Goal: Task Accomplishment & Management: Complete application form

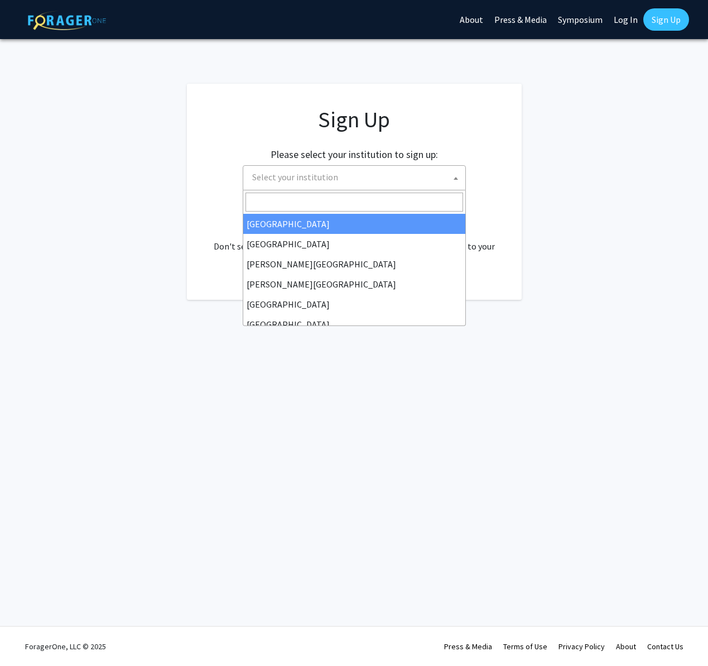
click at [349, 182] on span "Select your institution" at bounding box center [357, 177] width 218 height 23
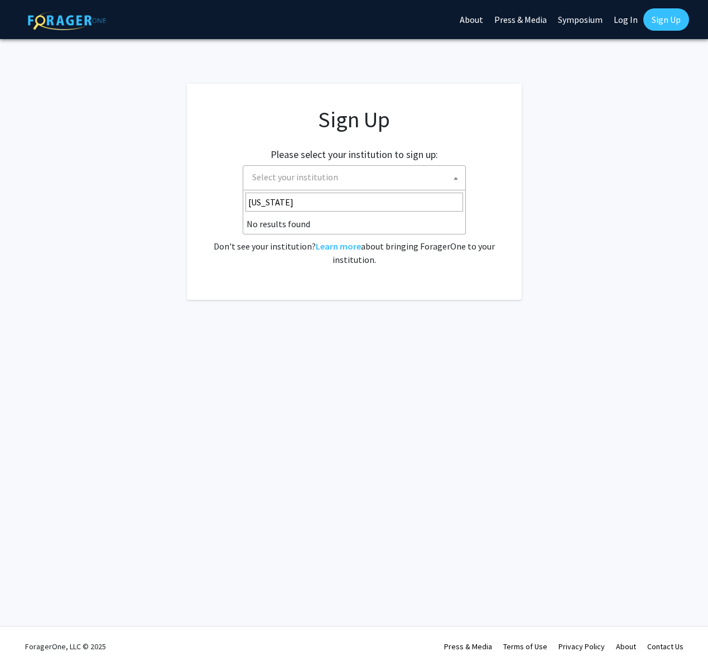
type input "hawai"
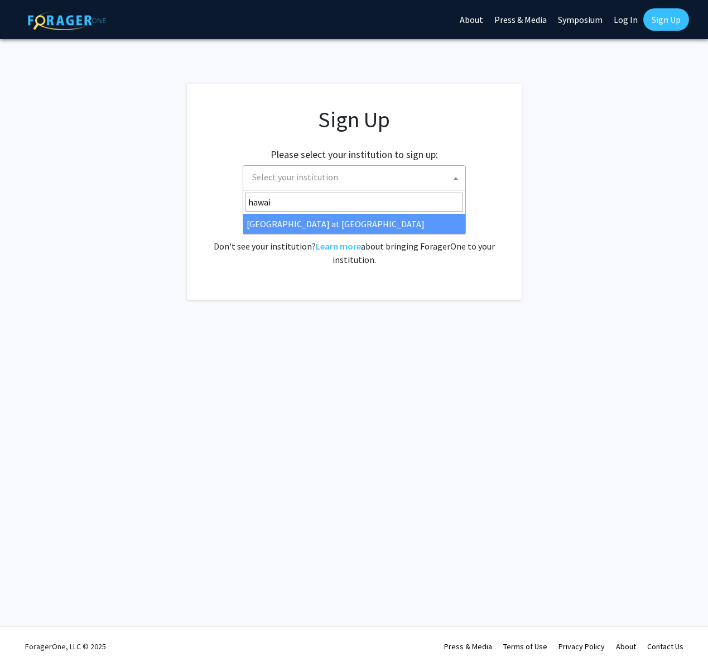
select select "18"
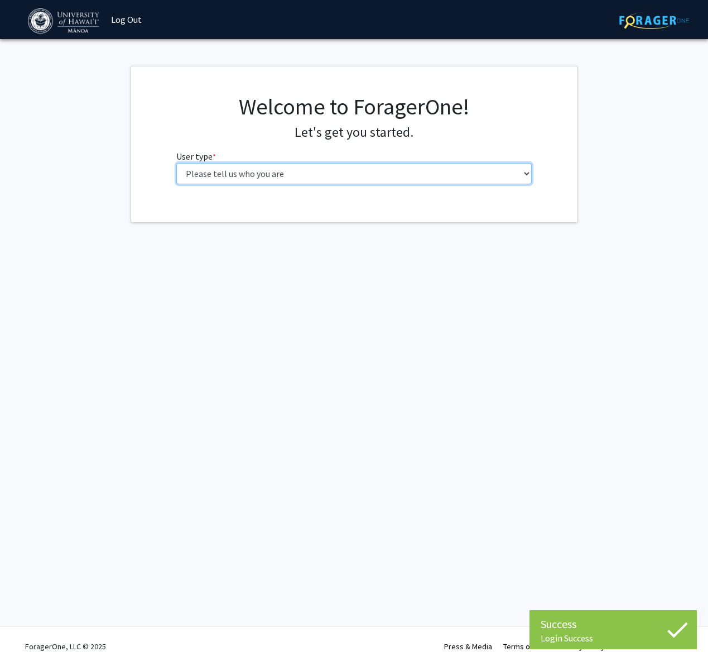
click at [321, 175] on select "Please tell us who you are Undergraduate Student Master's Student Doctoral Cand…" at bounding box center [354, 173] width 356 height 21
select select "1: undergrad"
click at [176, 163] on select "Please tell us who you are Undergraduate Student Master's Student Doctoral Cand…" at bounding box center [354, 173] width 356 height 21
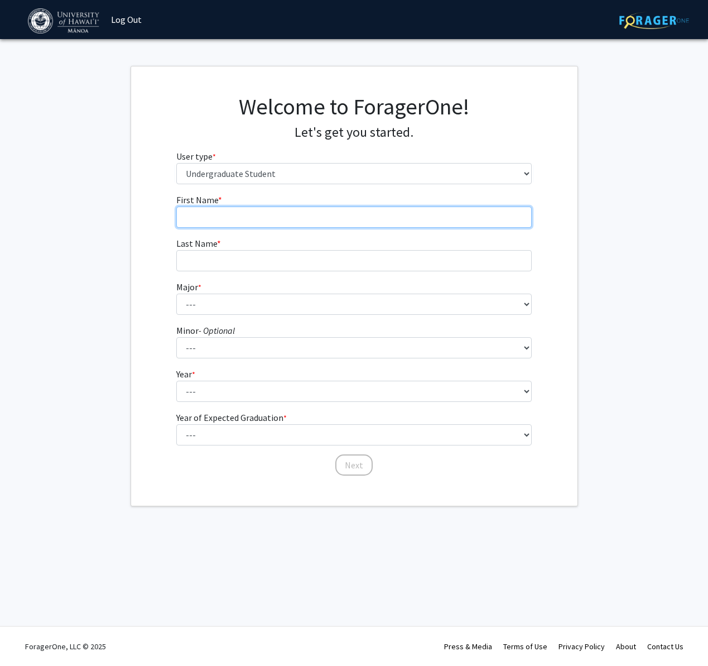
click at [269, 211] on input "First Name * required" at bounding box center [354, 217] width 356 height 21
type input "Kimber"
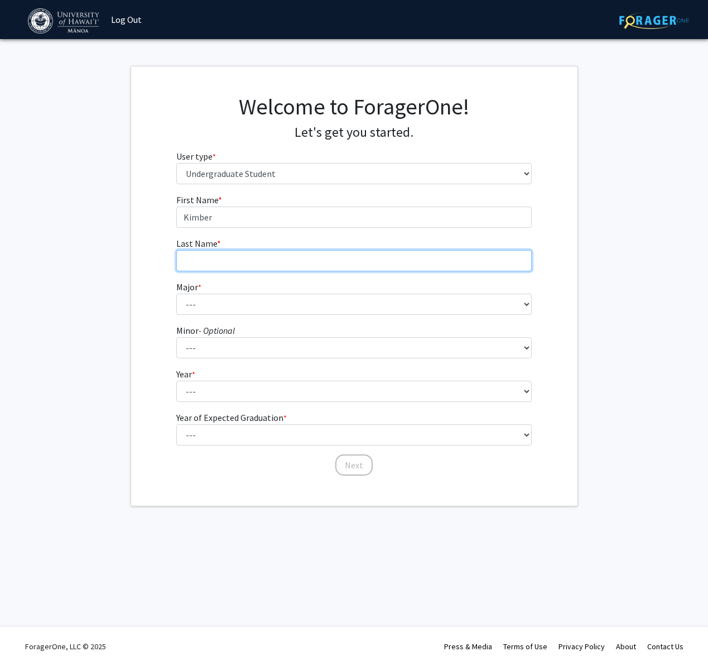
type input "[PERSON_NAME]"
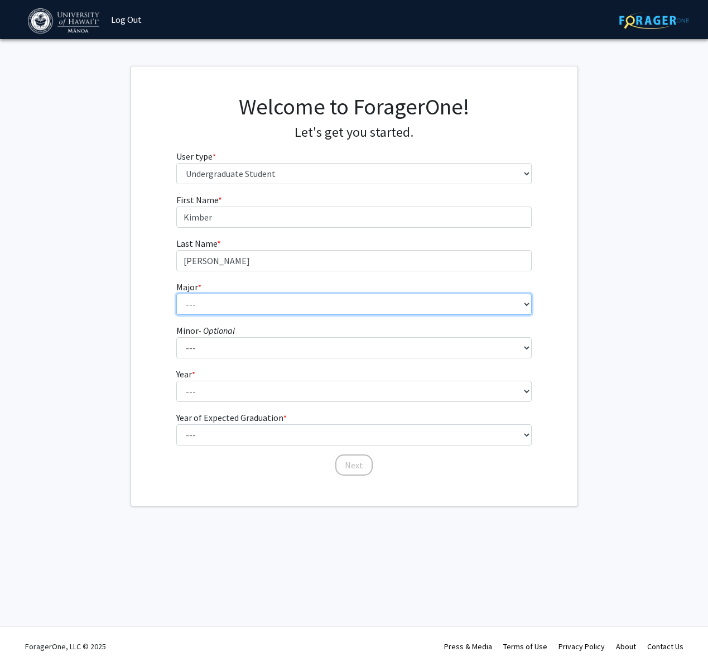
click at [235, 304] on select "--- Accounting American Studies Animal Sciences Anthropology Art Art History As…" at bounding box center [354, 304] width 356 height 21
select select "66: 1448"
click at [176, 294] on select "--- Accounting American Studies Animal Sciences Anthropology Art Art History As…" at bounding box center [354, 304] width 356 height 21
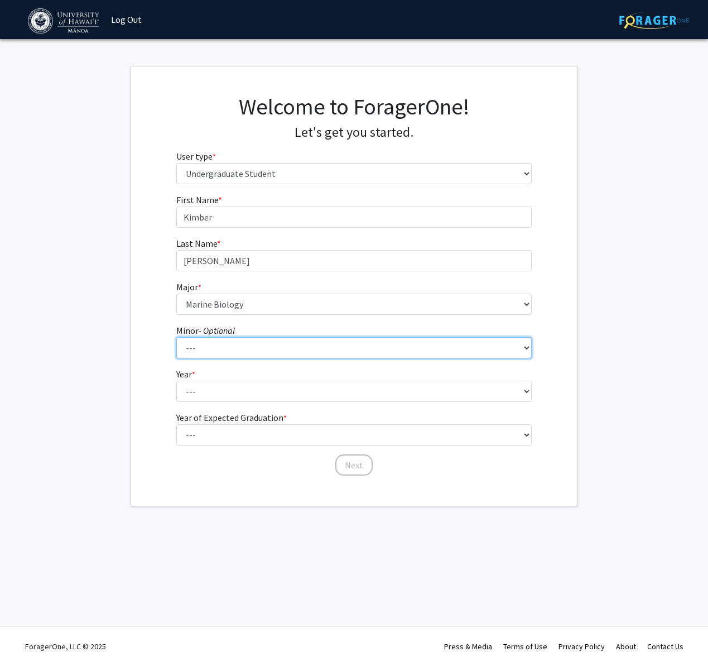
click at [213, 348] on select "--- American Studies Anthropology Art Art History Asian Studies Astronomy Astro…" at bounding box center [354, 347] width 356 height 21
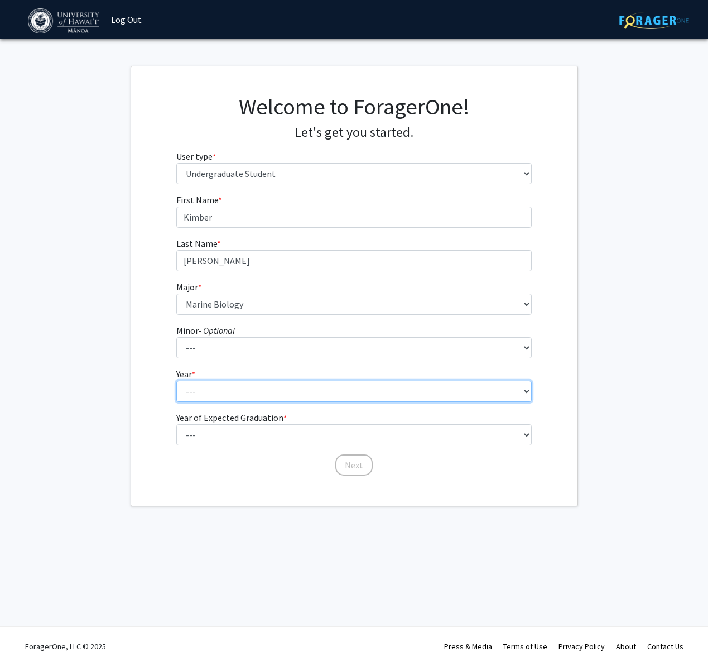
click at [204, 389] on select "--- First-year Sophomore Junior Senior Postbaccalaureate Certificate" at bounding box center [354, 391] width 356 height 21
select select "2: sophomore"
click at [176, 381] on select "--- First-year Sophomore Junior Senior Postbaccalaureate Certificate" at bounding box center [354, 391] width 356 height 21
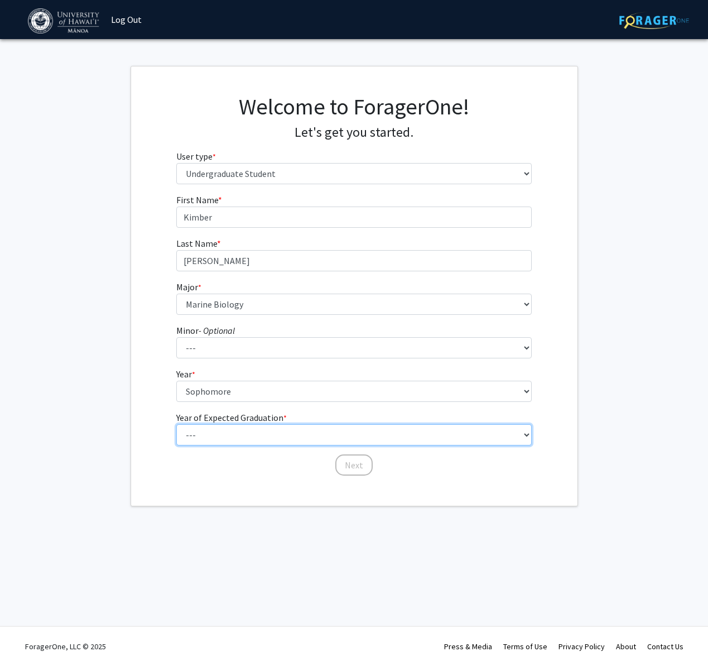
click at [233, 434] on select "--- 2025 2026 2027 2028 2029 2030 2031 2032 2033 2034" at bounding box center [354, 434] width 356 height 21
select select "4: 2028"
click at [176, 424] on select "--- 2025 2026 2027 2028 2029 2030 2031 2032 2033 2034" at bounding box center [354, 434] width 356 height 21
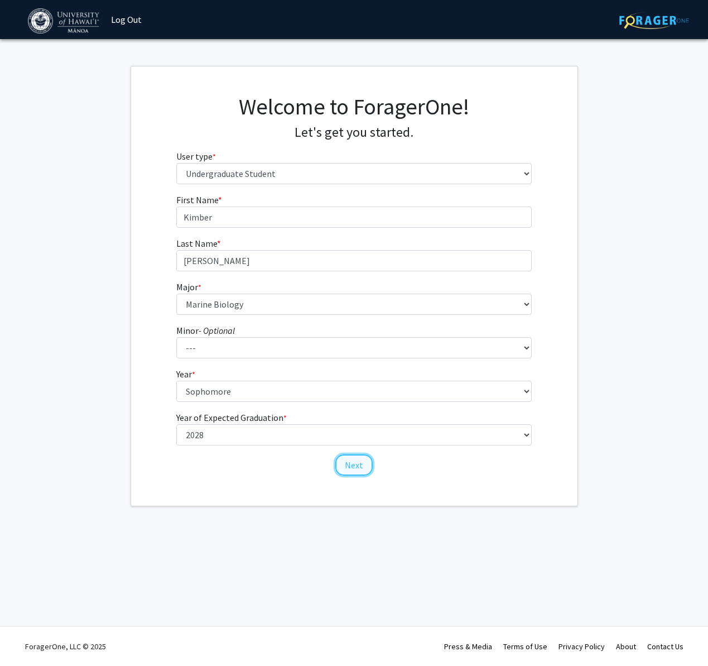
click at [361, 467] on button "Next" at bounding box center [354, 464] width 37 height 21
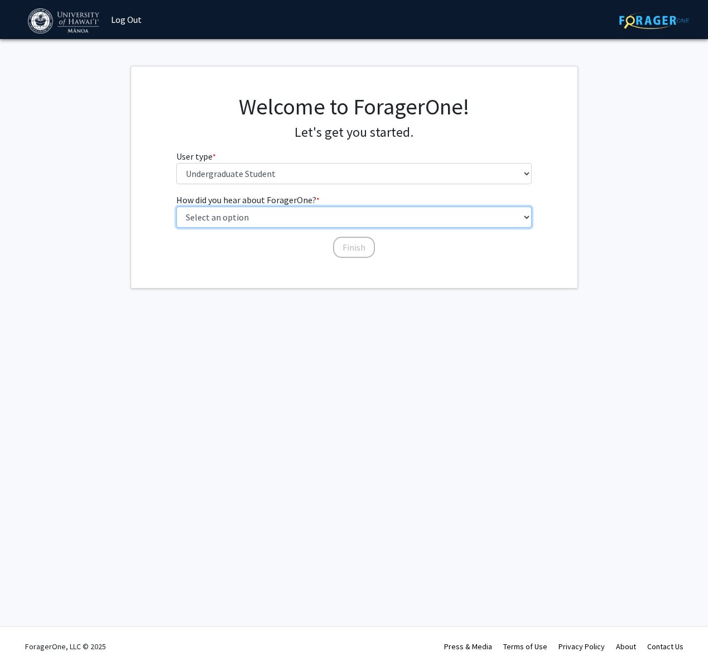
click at [237, 213] on select "Select an option Peer/student recommendation Faculty/staff recommendation Unive…" at bounding box center [354, 217] width 356 height 21
select select "2: faculty_recommendation"
click at [176, 207] on select "Select an option Peer/student recommendation Faculty/staff recommendation Unive…" at bounding box center [354, 217] width 356 height 21
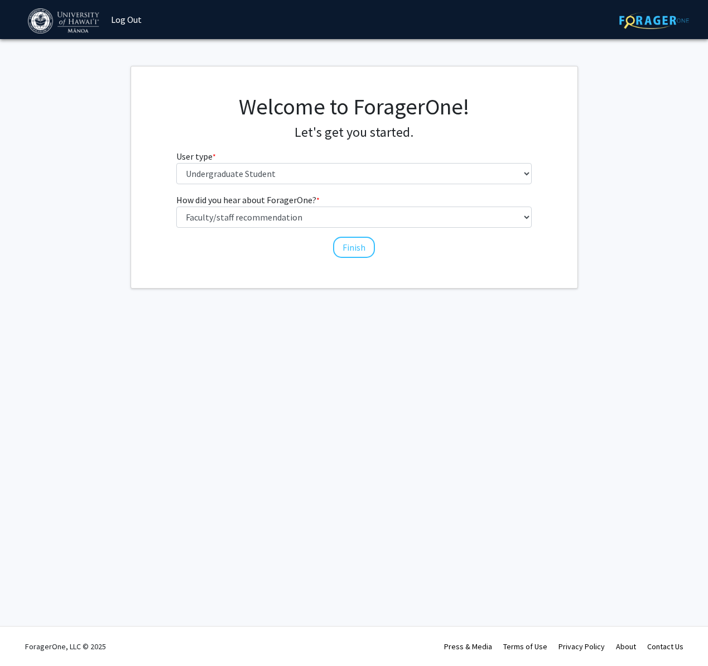
click at [376, 257] on div "How did you hear about ForagerOne? * required Select an option Peer/student rec…" at bounding box center [354, 226] width 372 height 66
click at [366, 250] on button "Finish" at bounding box center [354, 247] width 42 height 21
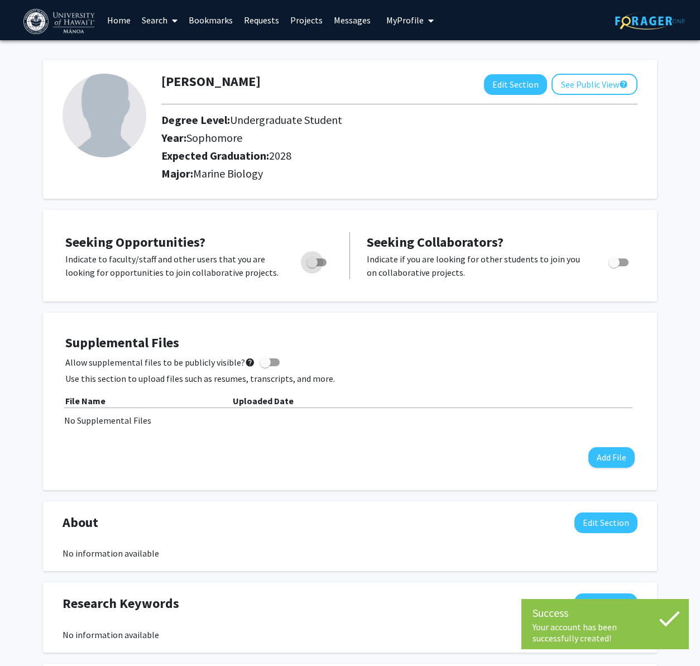
click at [313, 258] on span "Toggle" at bounding box center [311, 262] width 11 height 11
click at [312, 266] on input "Are you actively seeking opportunities?" at bounding box center [311, 266] width 1 height 1
checkbox input "true"
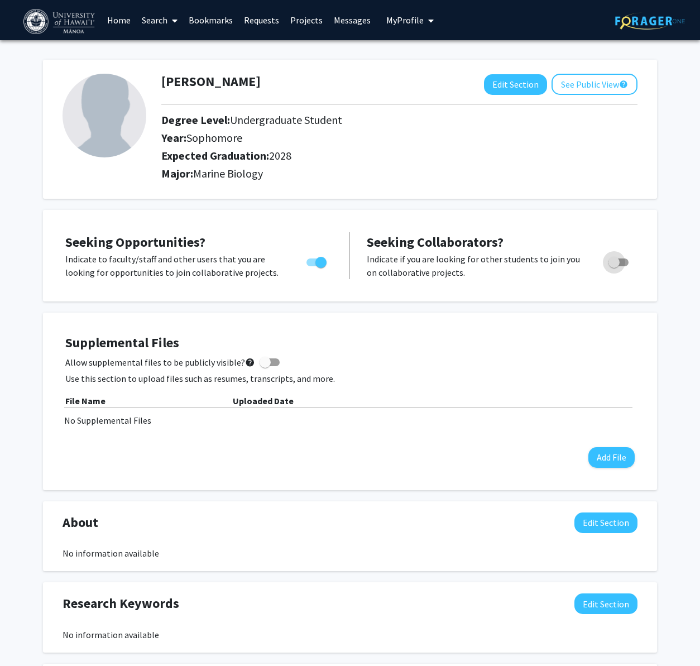
drag, startPoint x: 612, startPoint y: 261, endPoint x: 538, endPoint y: 264, distance: 73.8
click at [541, 265] on div "Indicate if you are looking for other students to join you on collaborative pro…" at bounding box center [500, 265] width 285 height 27
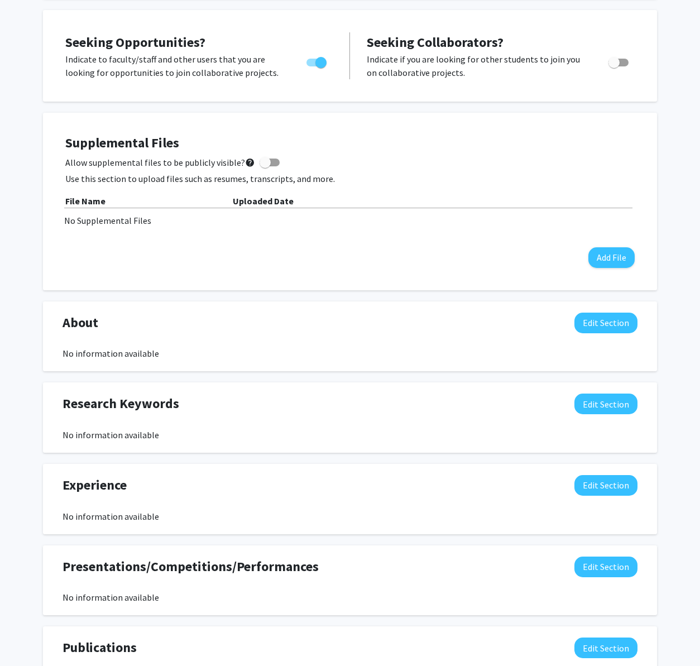
scroll to position [332, 0]
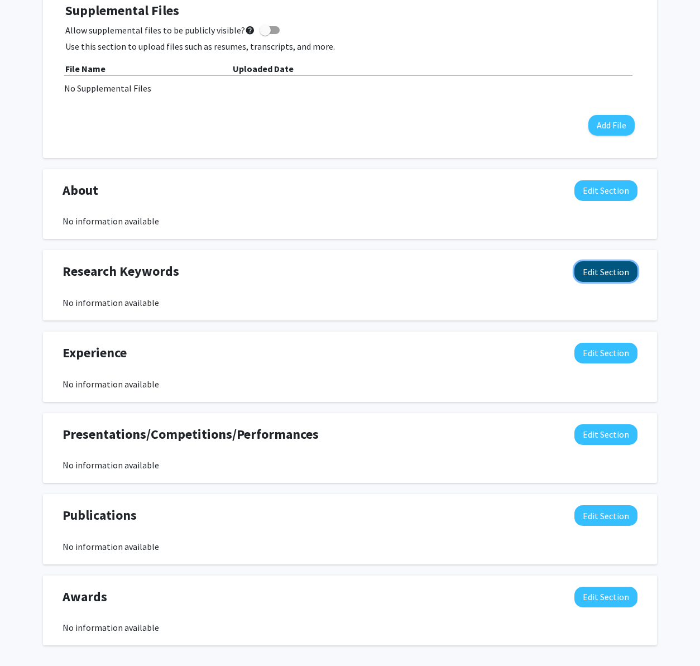
click at [593, 270] on button "Edit Section" at bounding box center [605, 271] width 63 height 21
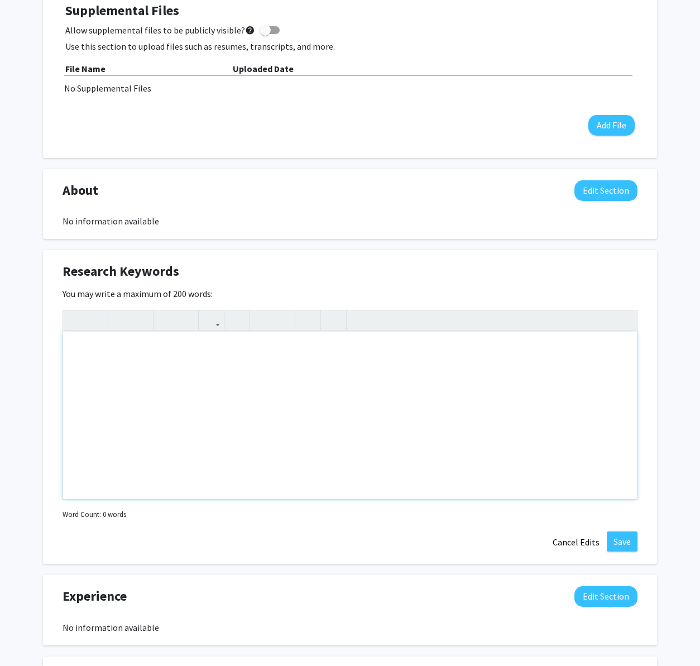
click at [272, 401] on div "Note to users with screen readers: Please deactivate our accessibility plugin f…" at bounding box center [350, 415] width 574 height 167
type textarea "Sharks Sting Rays eels fish marine mammals"
click at [616, 537] on button "Save" at bounding box center [622, 541] width 31 height 20
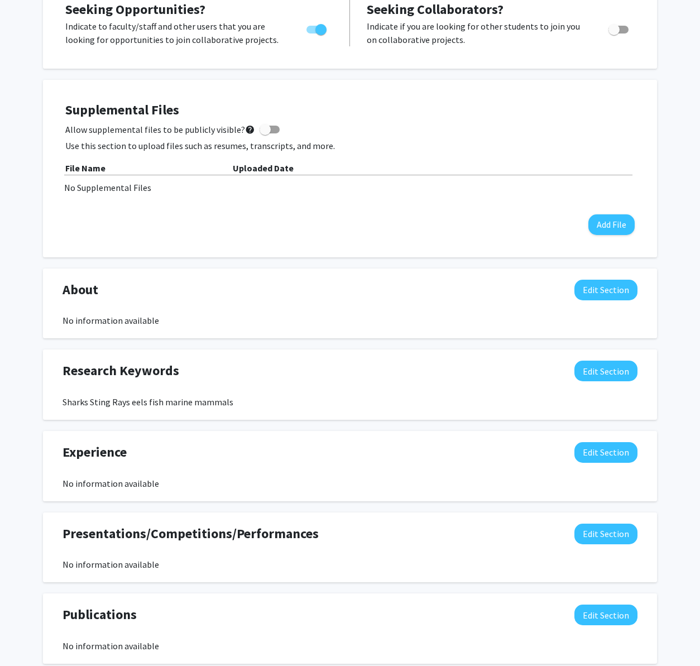
scroll to position [0, 0]
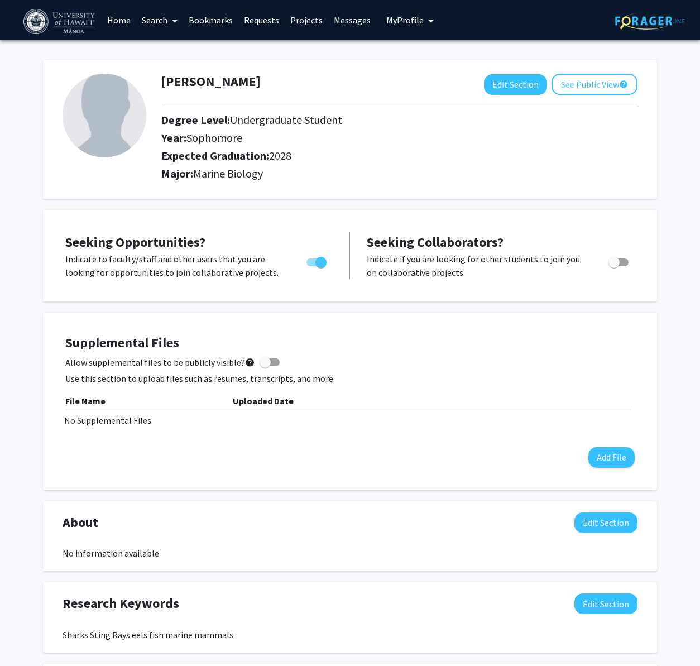
click at [149, 21] on link "Search" at bounding box center [159, 20] width 47 height 39
click at [166, 51] on span "Faculty/Staff" at bounding box center [177, 51] width 82 height 22
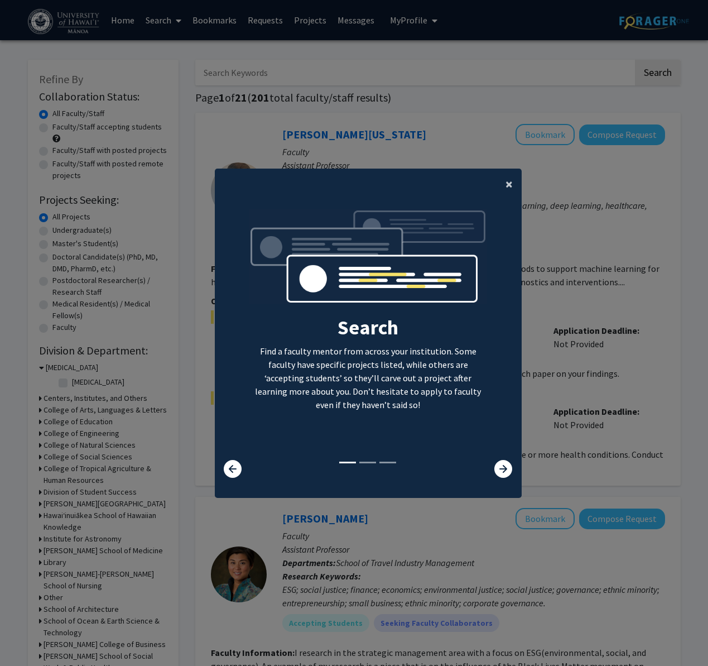
click at [506, 184] on span "×" at bounding box center [509, 183] width 7 height 17
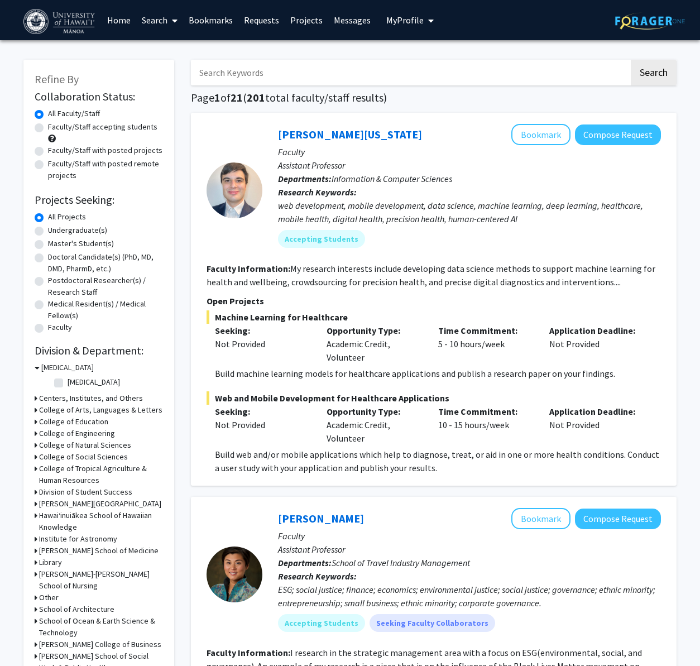
click at [277, 73] on input "Search Keywords" at bounding box center [410, 73] width 438 height 26
type input "marine biology"
click at [631, 60] on button "Search" at bounding box center [654, 73] width 46 height 26
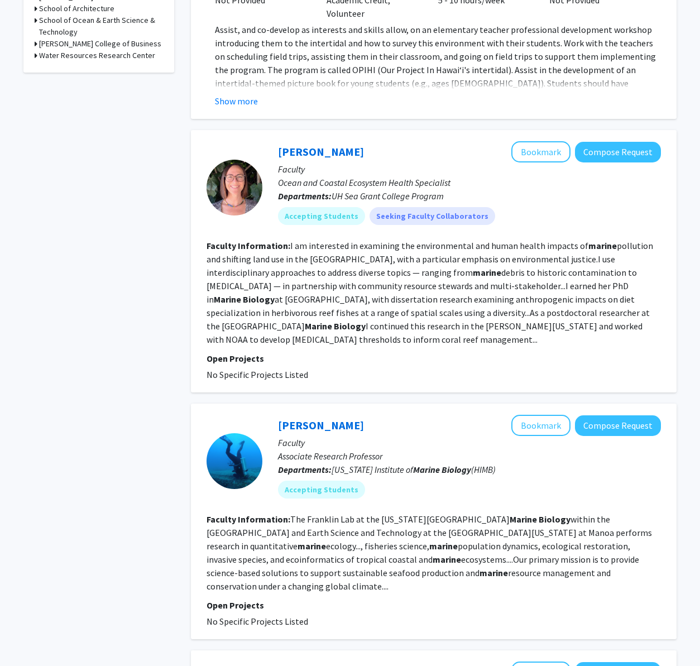
scroll to position [560, 0]
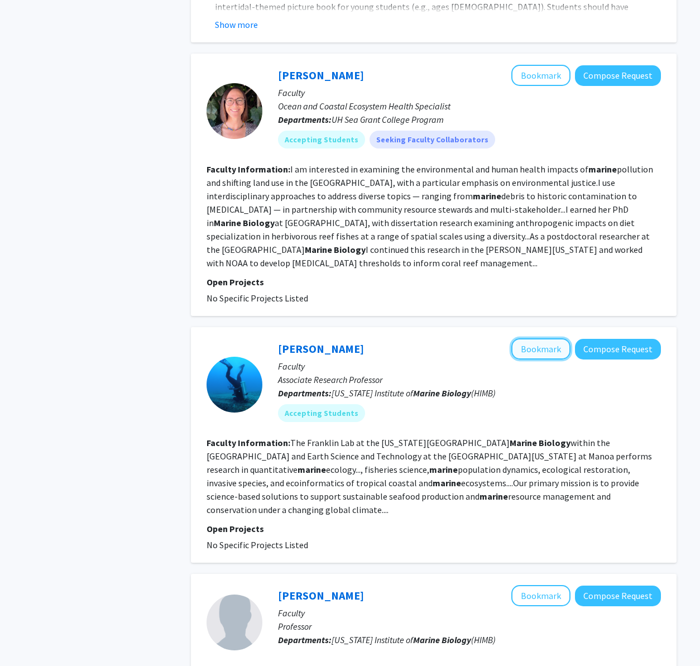
click at [539, 340] on button "Bookmark" at bounding box center [540, 348] width 59 height 21
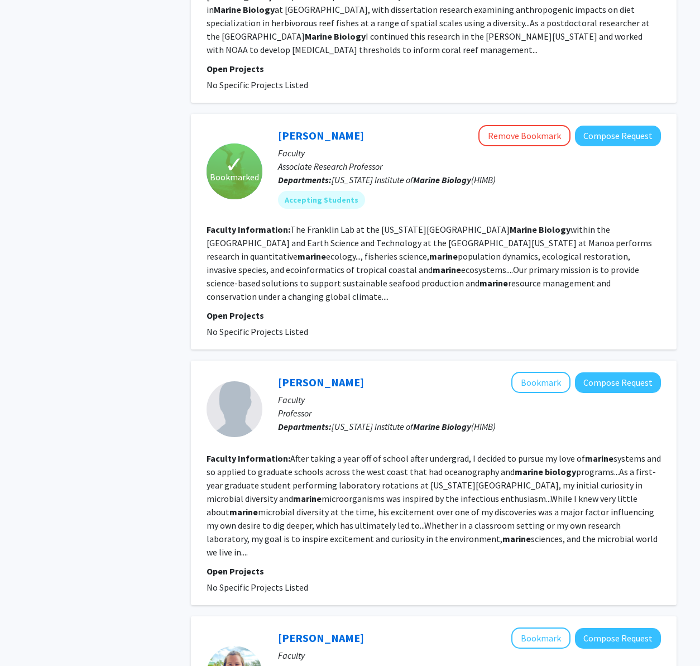
scroll to position [965, 0]
